Goal: Navigation & Orientation: Find specific page/section

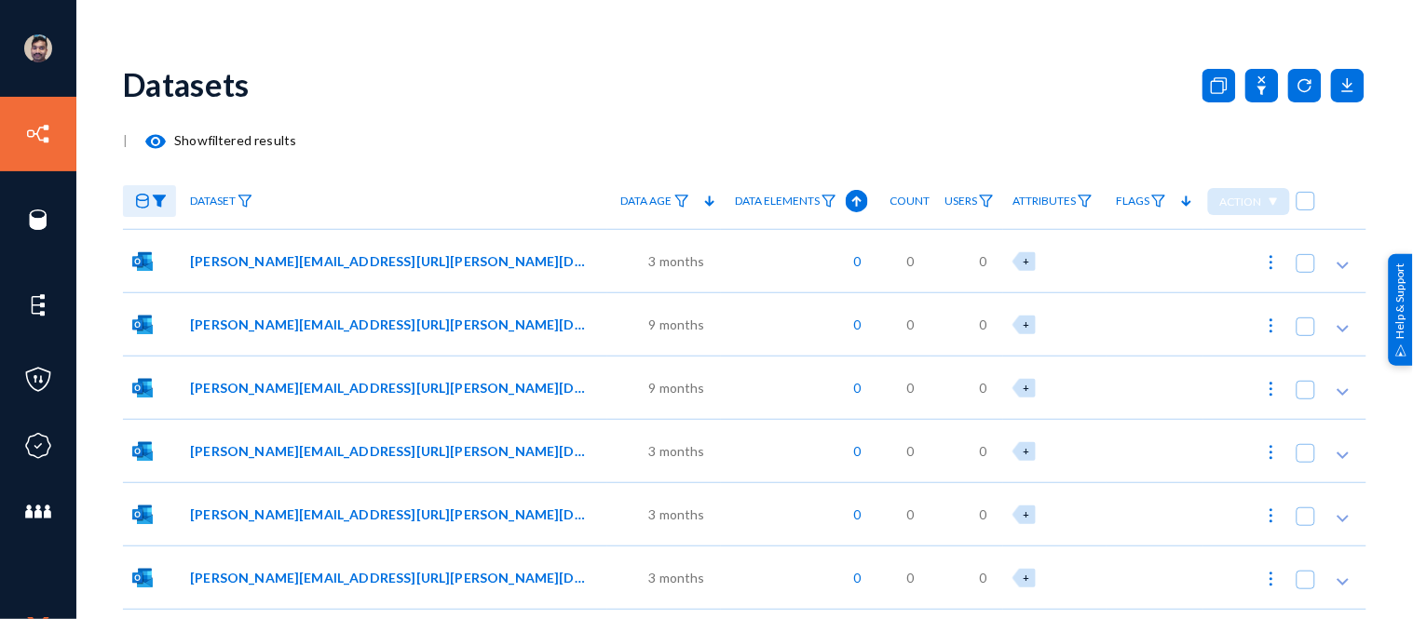
click at [543, 58] on div "Datasets" at bounding box center [744, 84] width 1243 height 75
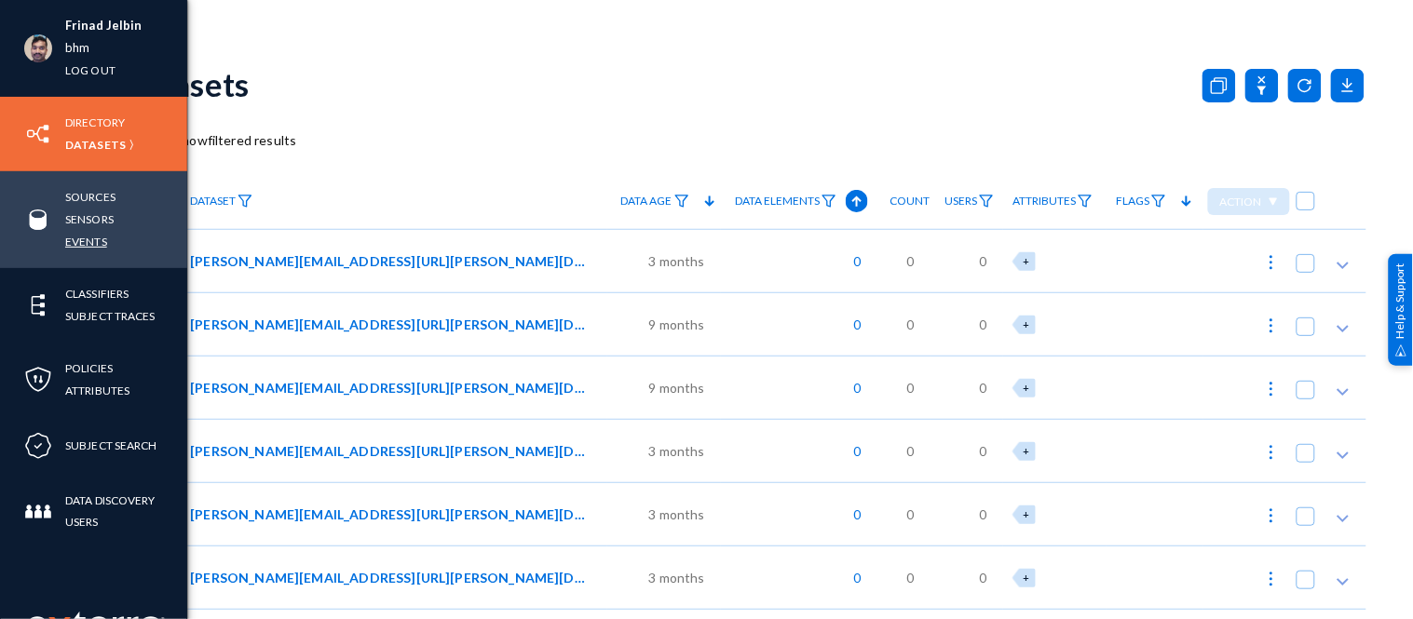
click at [102, 242] on link "Events" at bounding box center [86, 241] width 42 height 21
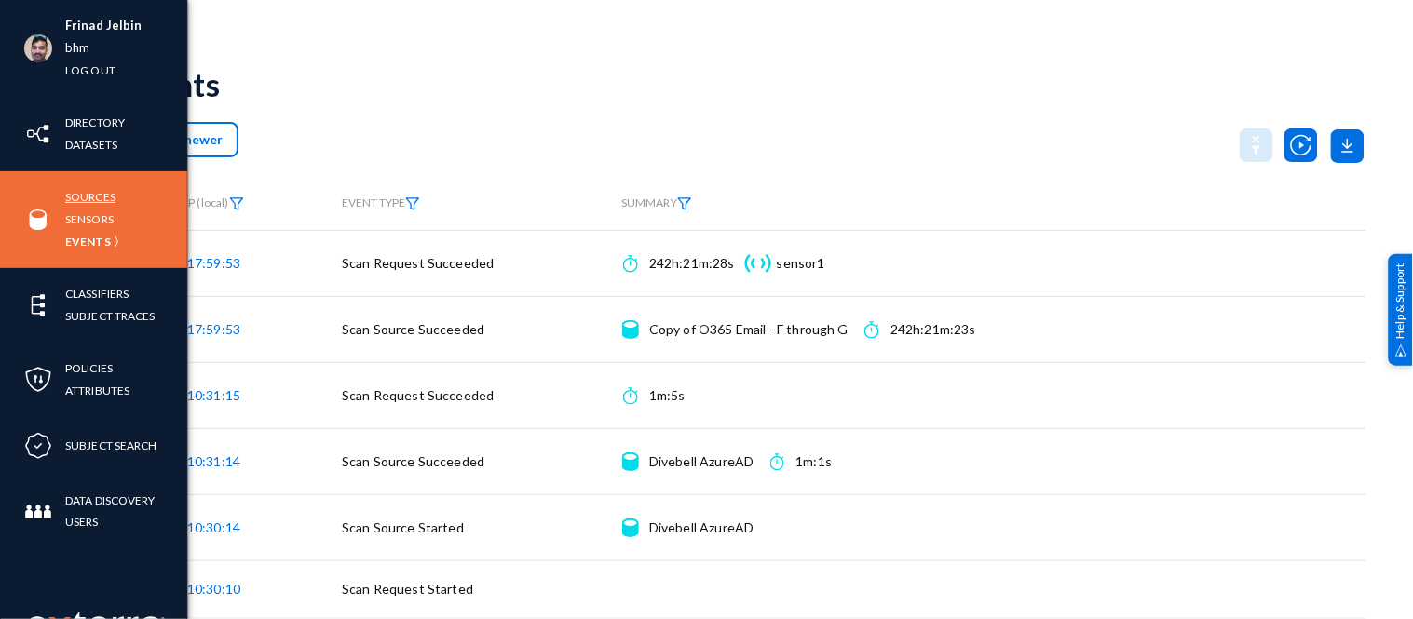
click at [104, 201] on link "Sources" at bounding box center [90, 196] width 50 height 21
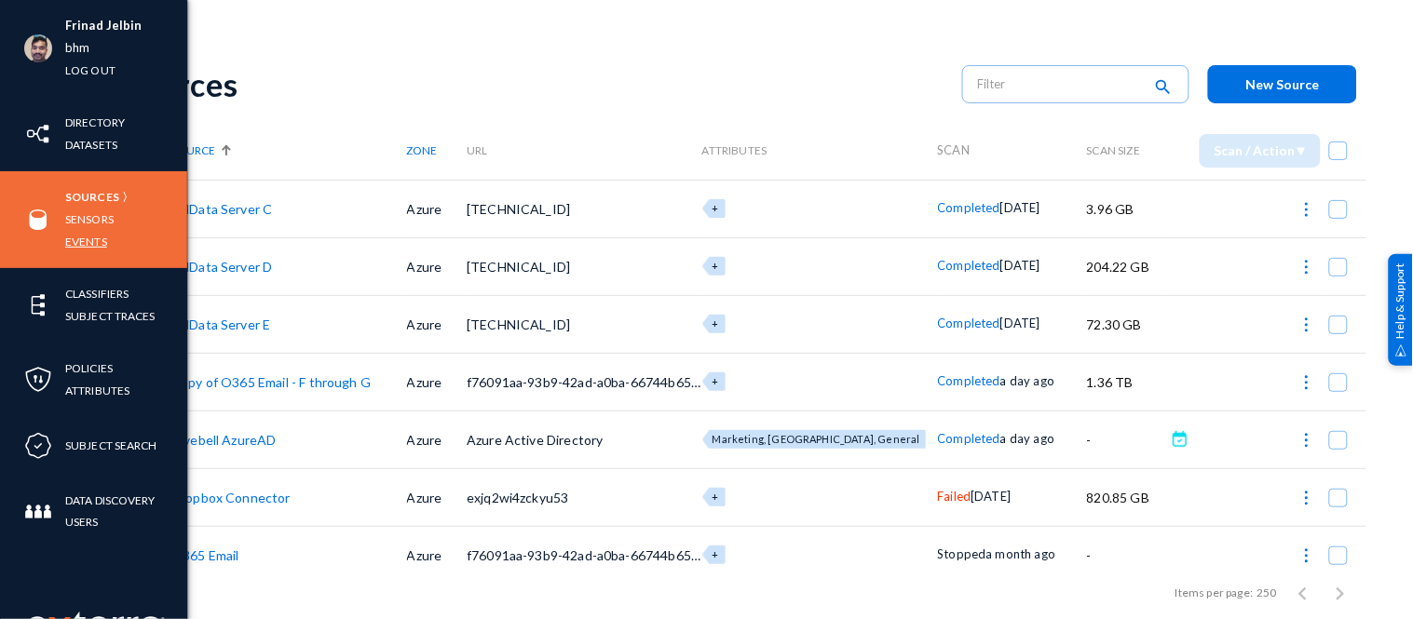
click at [91, 239] on link "Events" at bounding box center [86, 241] width 42 height 21
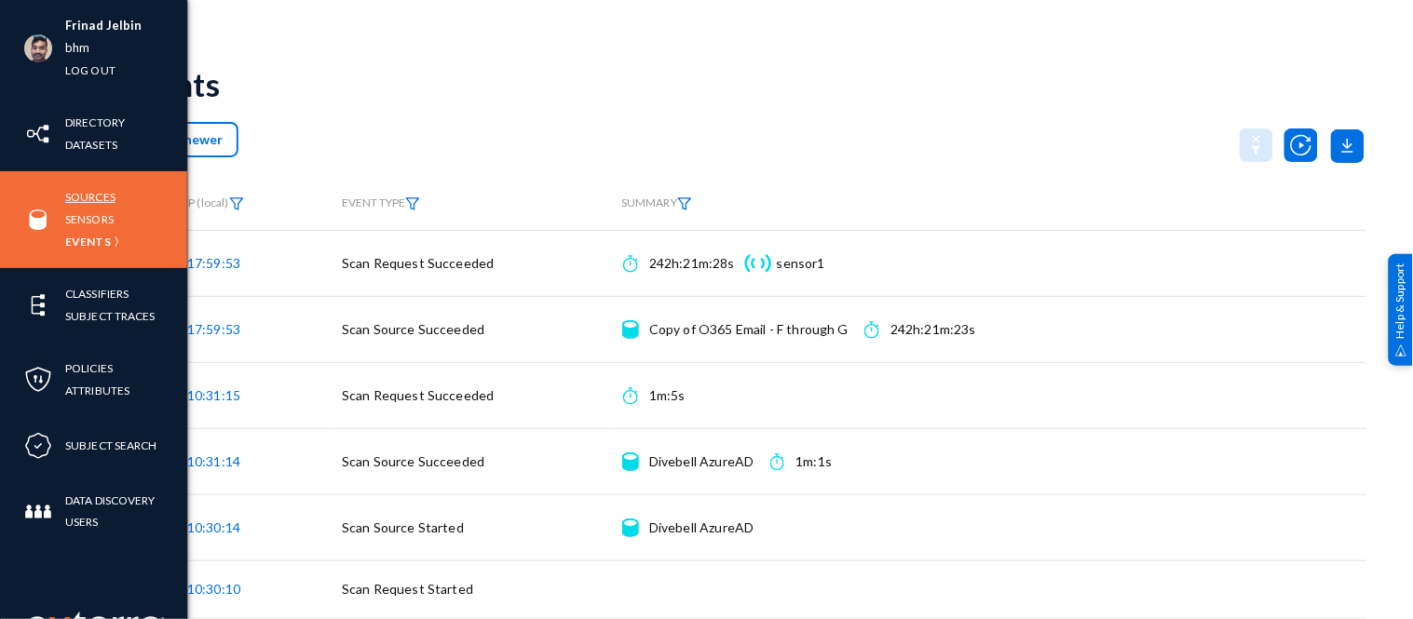
click at [97, 200] on link "Sources" at bounding box center [90, 196] width 50 height 21
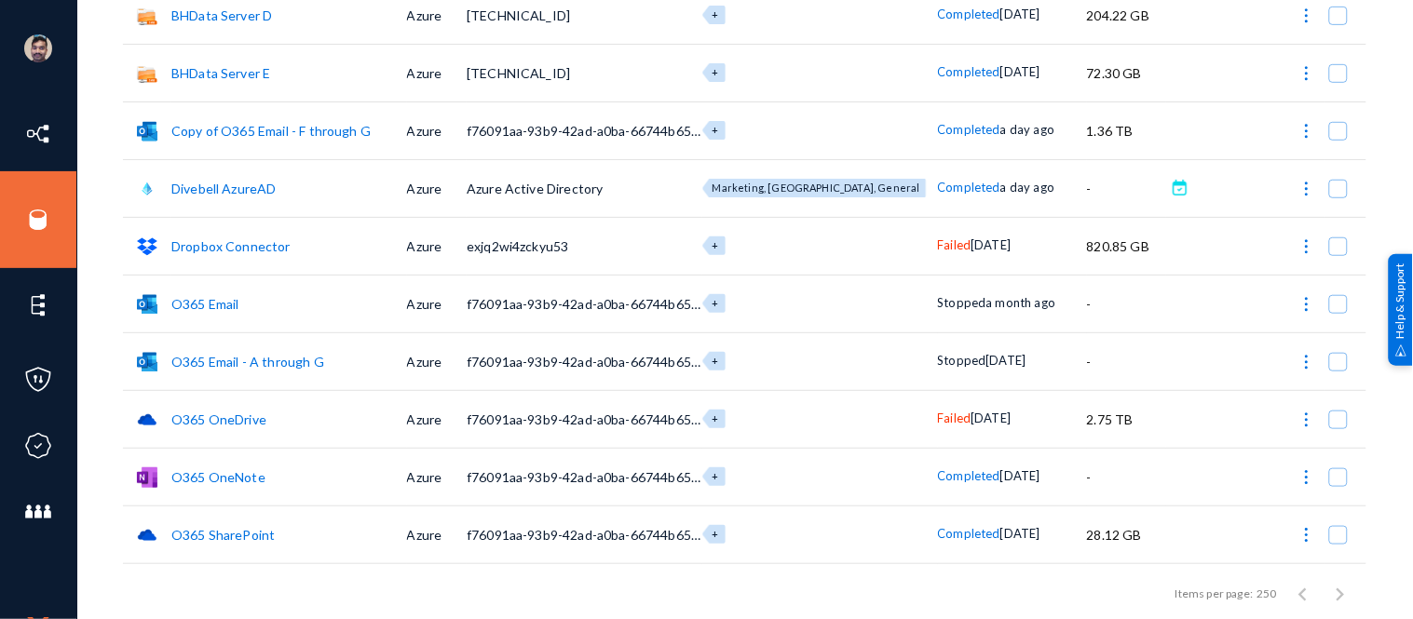
scroll to position [252, 0]
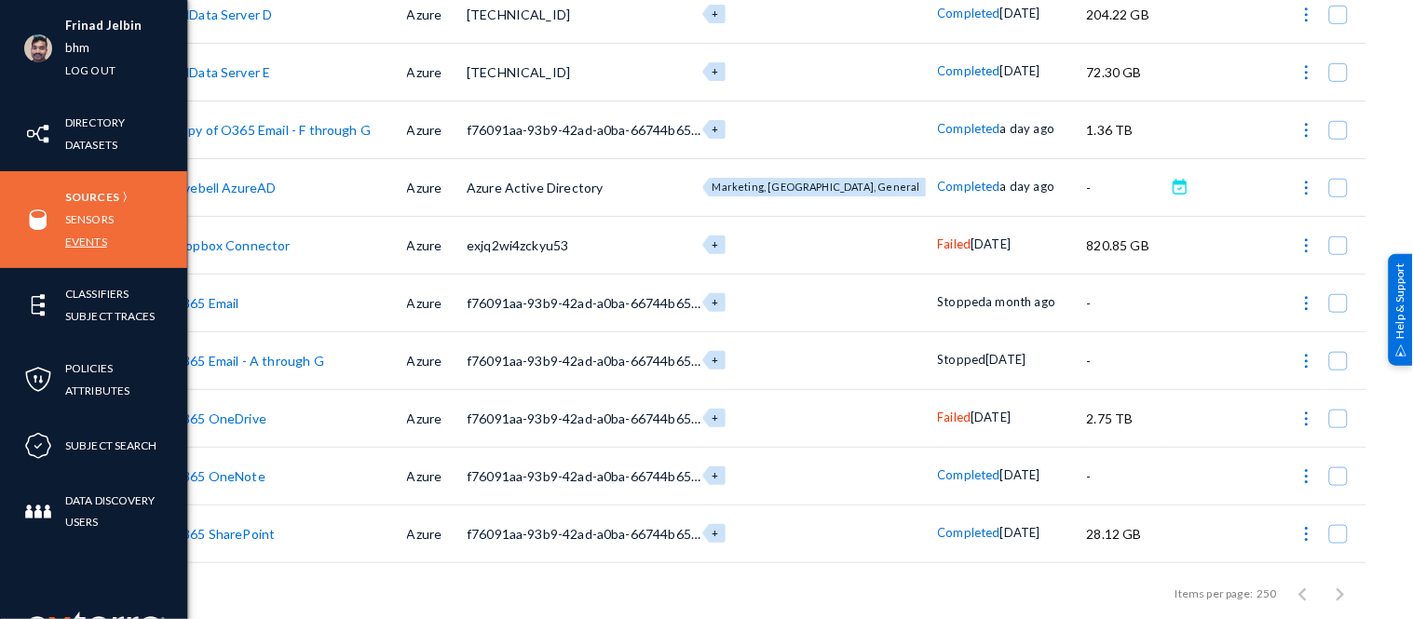
click at [81, 240] on link "Events" at bounding box center [86, 241] width 42 height 21
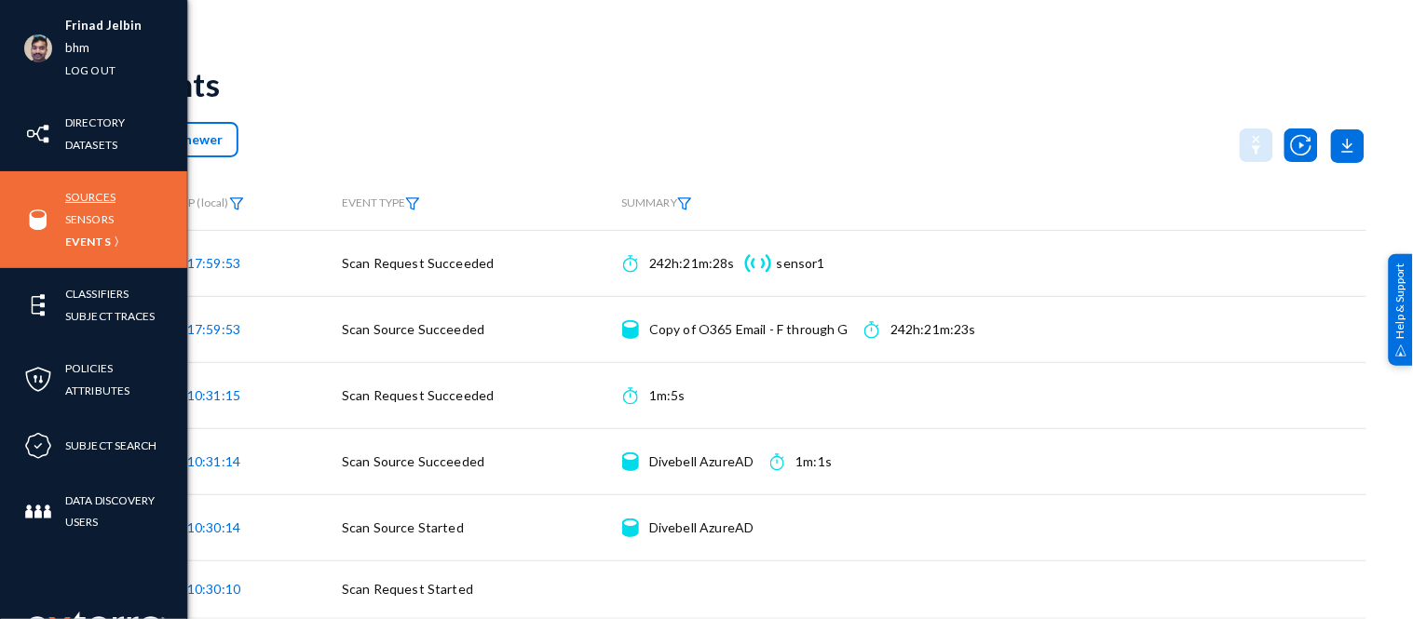
click at [80, 194] on link "Sources" at bounding box center [90, 196] width 50 height 21
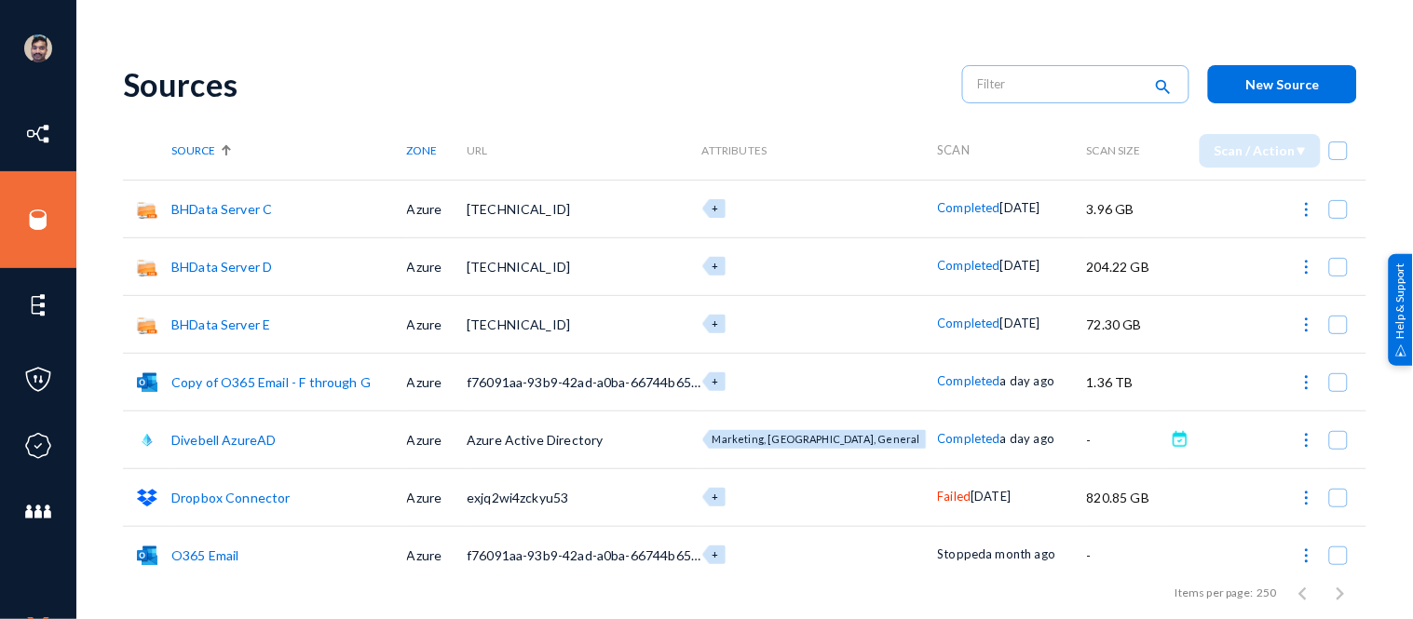
click at [787, 87] on div "Sources" at bounding box center [533, 84] width 821 height 38
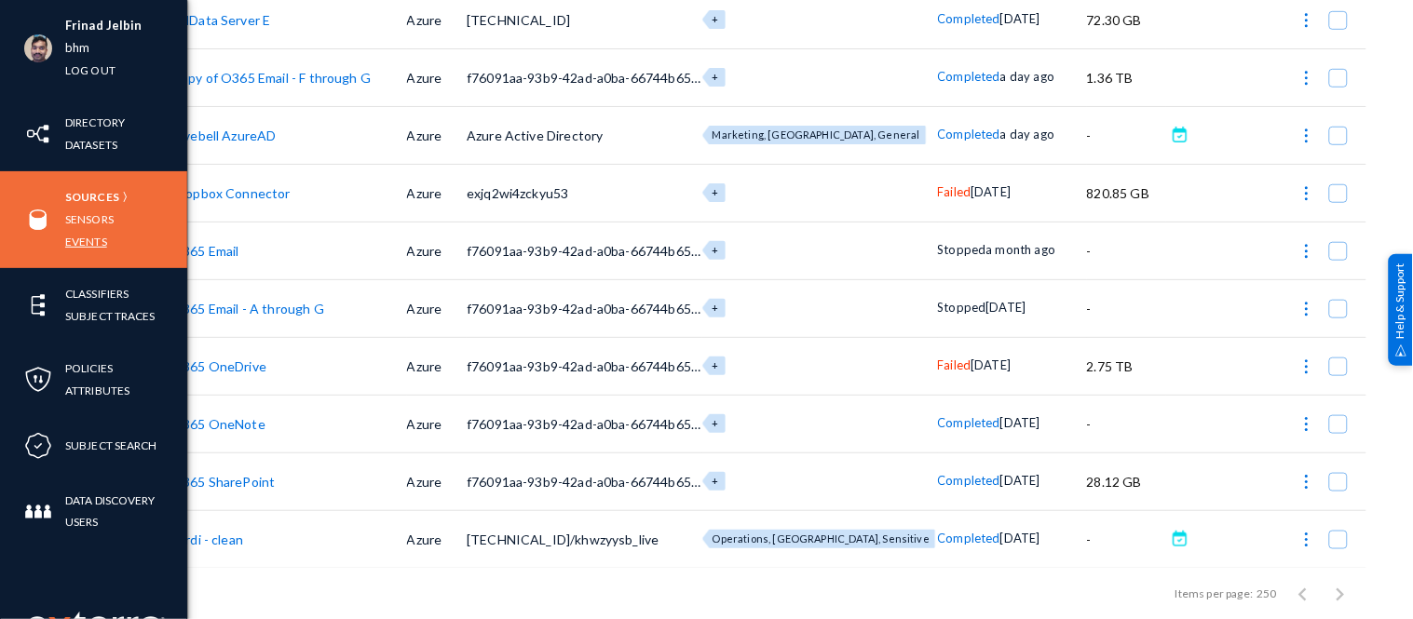
click at [86, 234] on link "Events" at bounding box center [86, 241] width 42 height 21
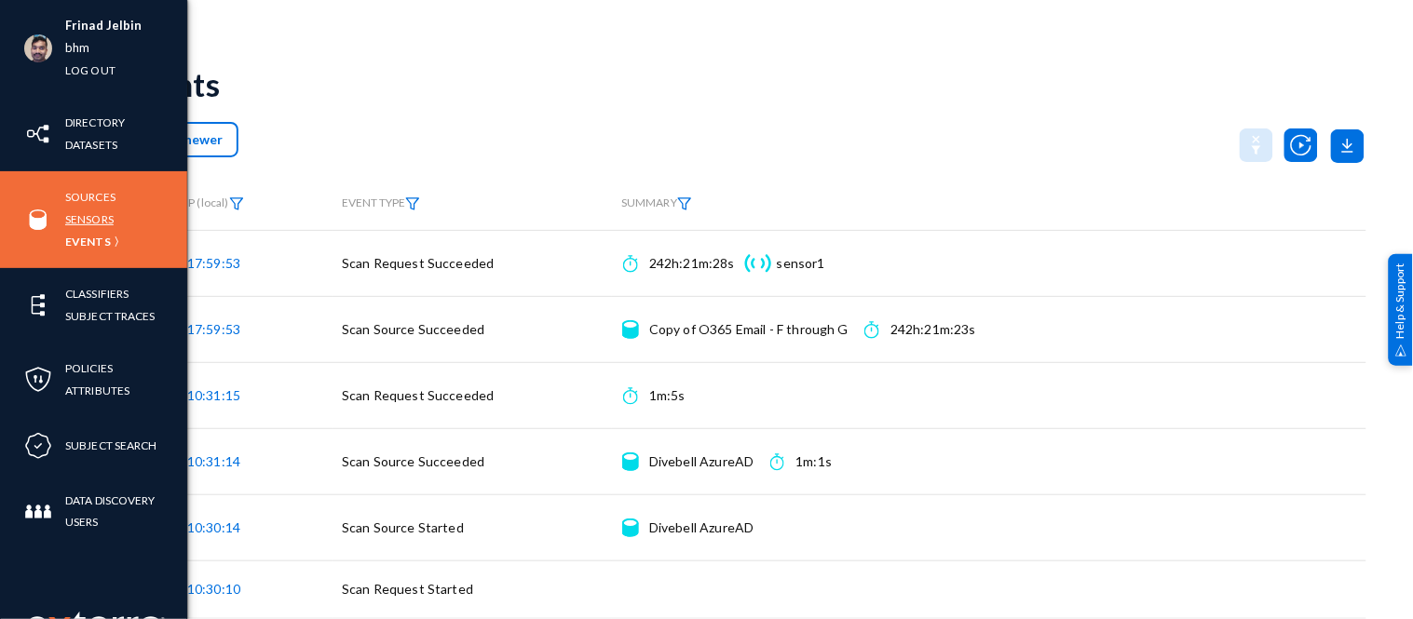
click at [85, 218] on link "Sensors" at bounding box center [89, 219] width 48 height 21
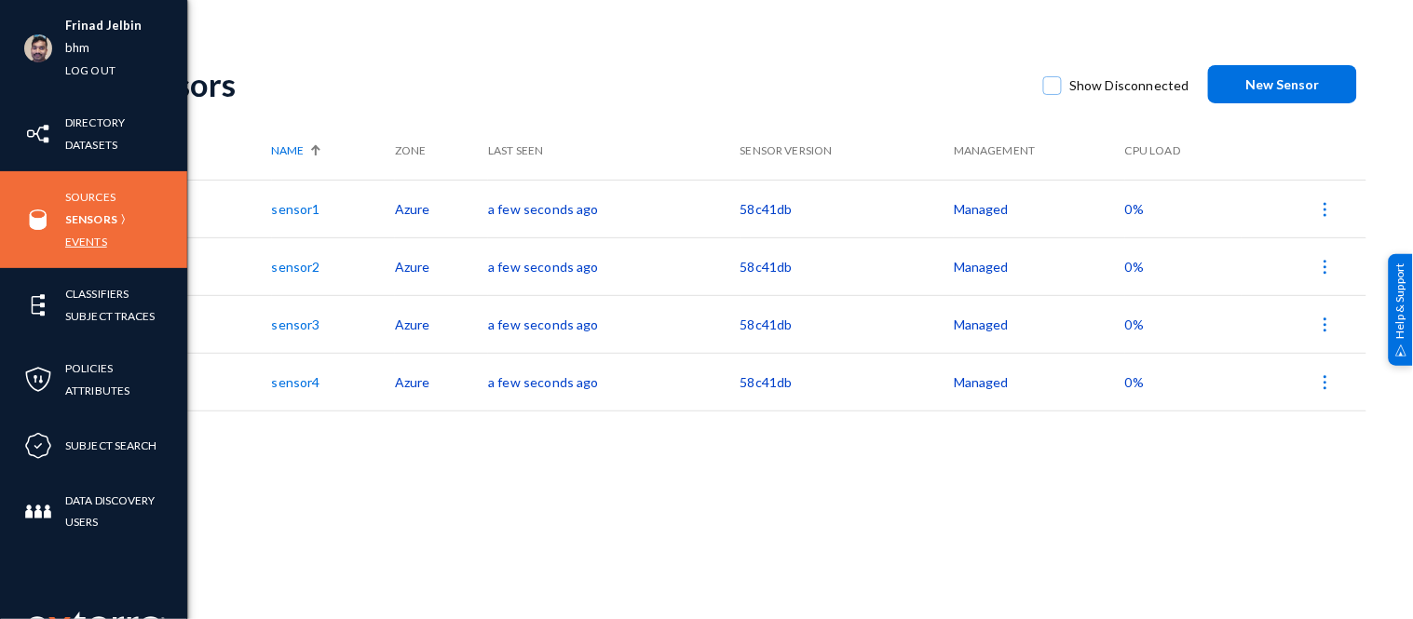
click at [89, 240] on link "Events" at bounding box center [86, 241] width 42 height 21
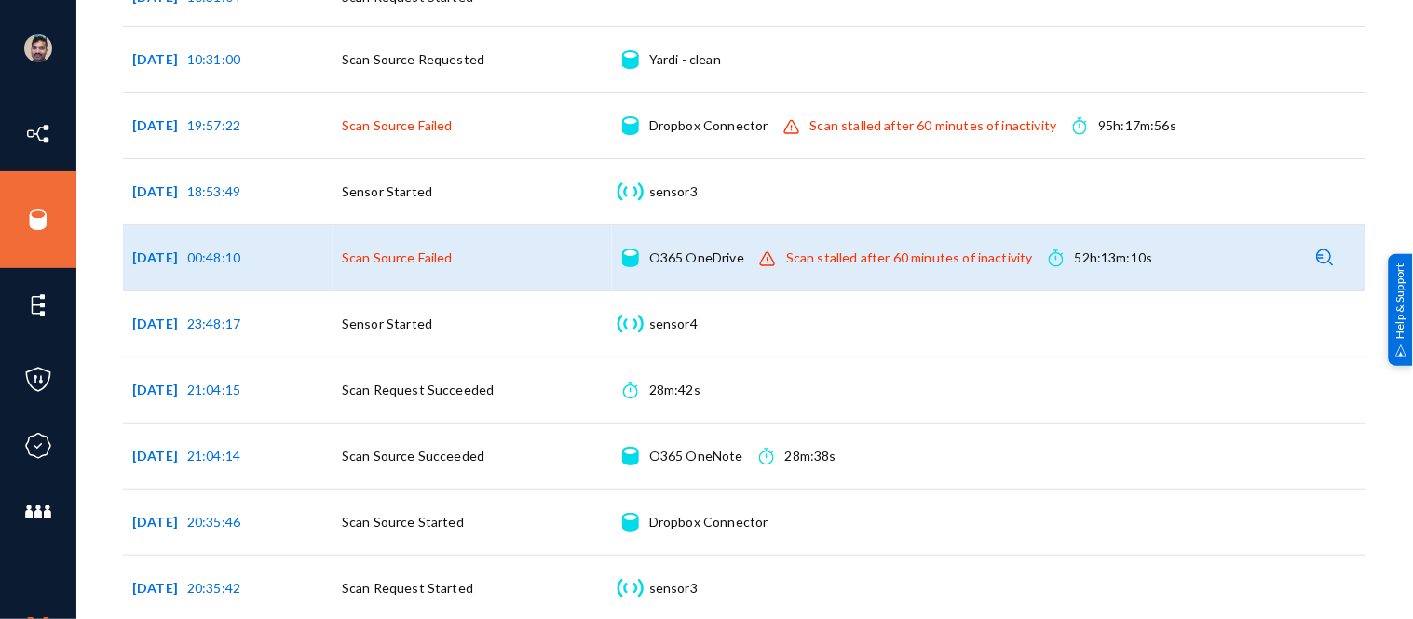
scroll to position [919, 0]
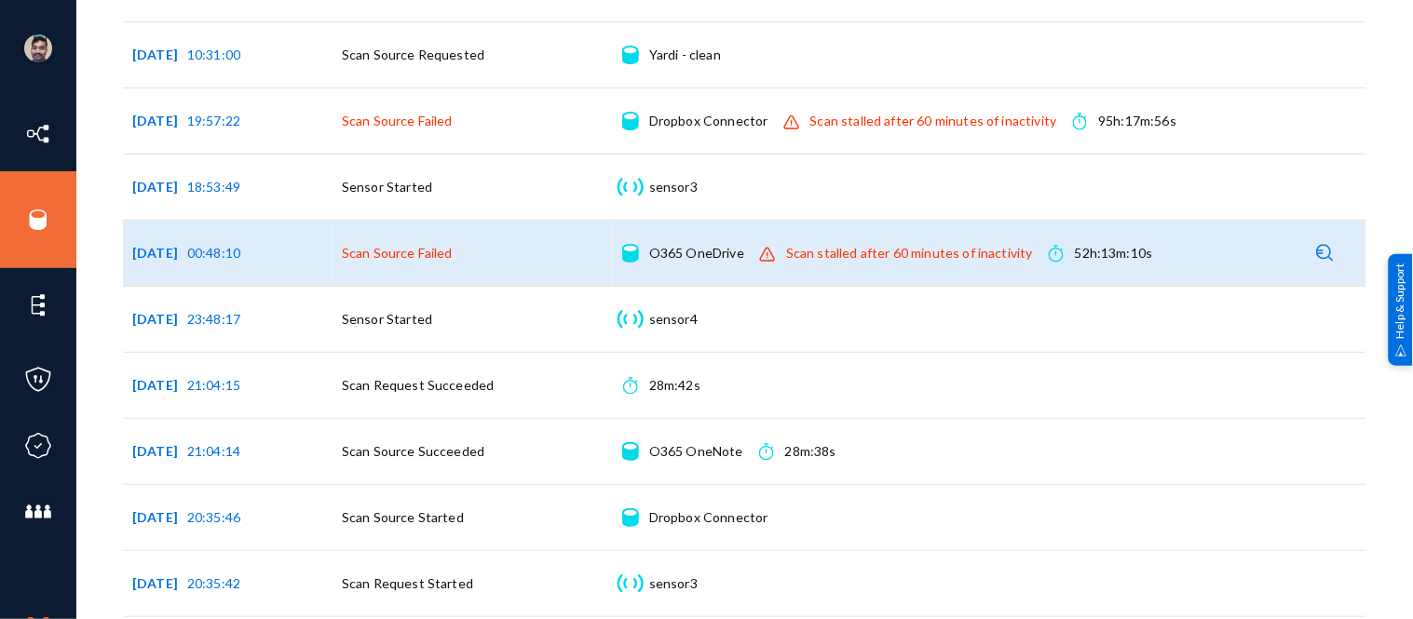
click at [747, 331] on div "Sensor sensor4 Sensor details" at bounding box center [989, 319] width 736 height 47
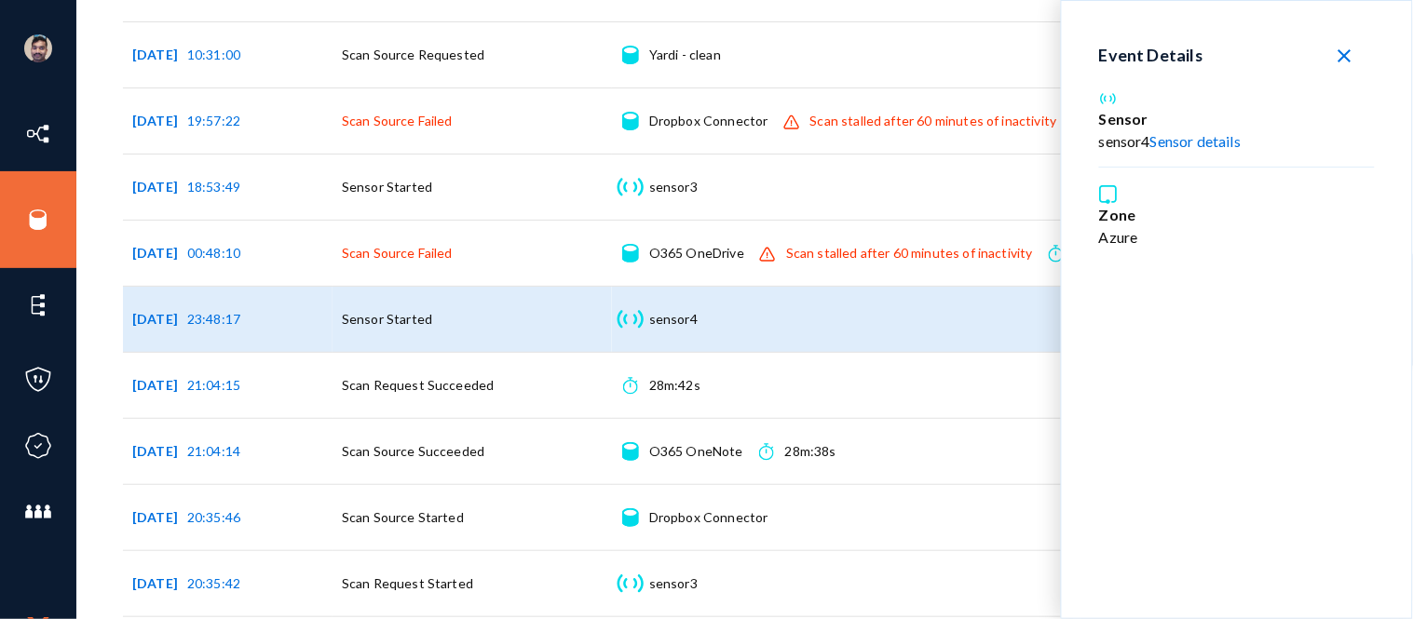
click at [1362, 52] on button "close" at bounding box center [1345, 55] width 60 height 34
